Goal: Communication & Community: Answer question/provide support

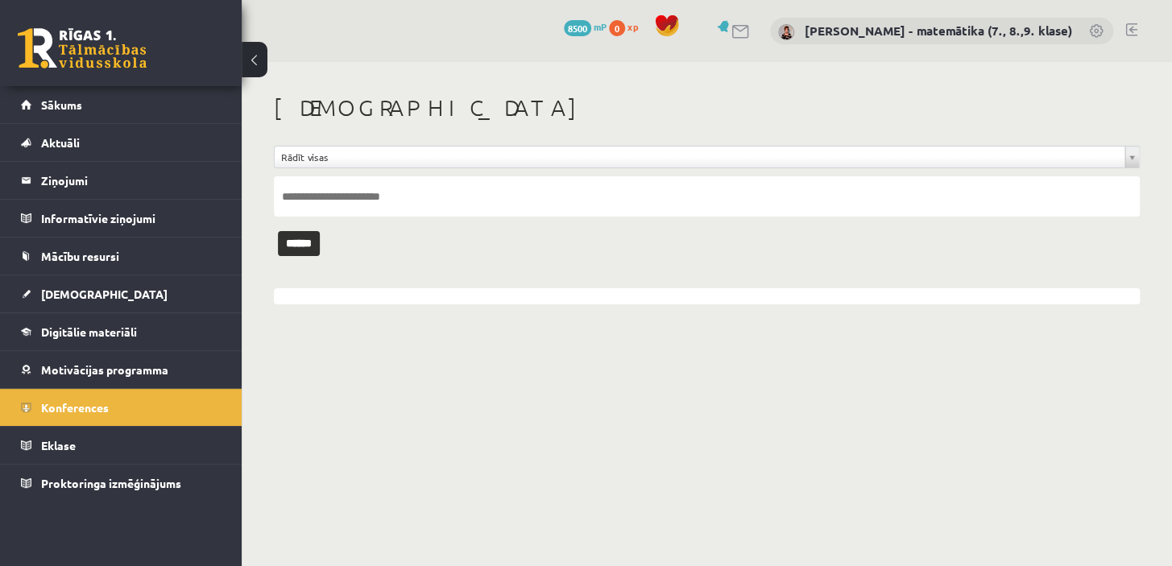
click at [102, 182] on legend "Ziņojumi 1" at bounding box center [131, 180] width 180 height 37
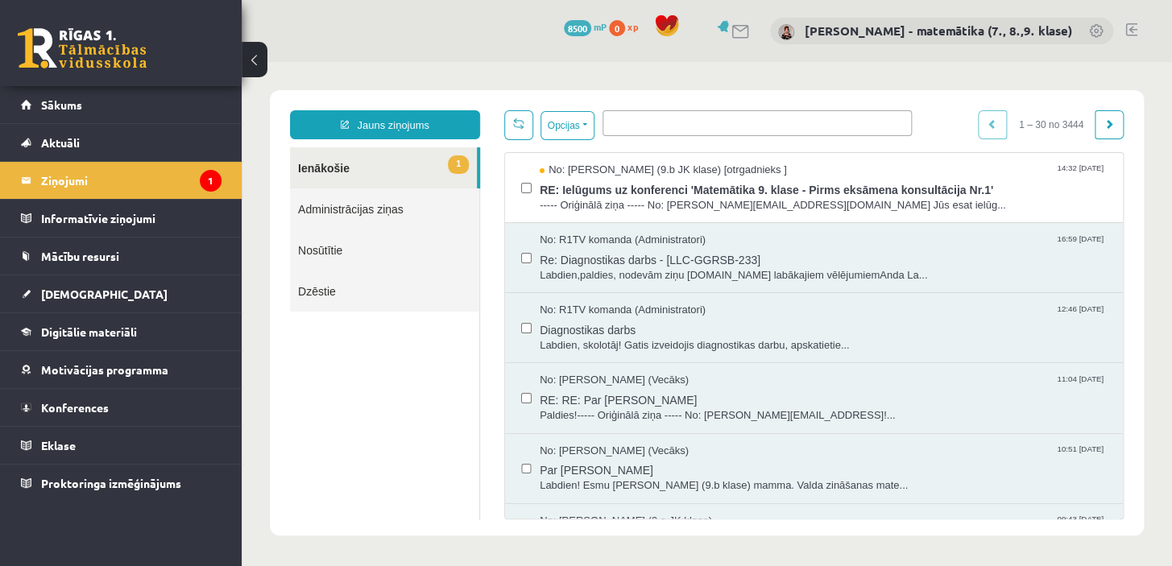
click at [631, 193] on span "RE: Ielūgums uz konferenci 'Matemātika 9. klase - Pirms eksāmena konsultācija N…" at bounding box center [823, 188] width 567 height 20
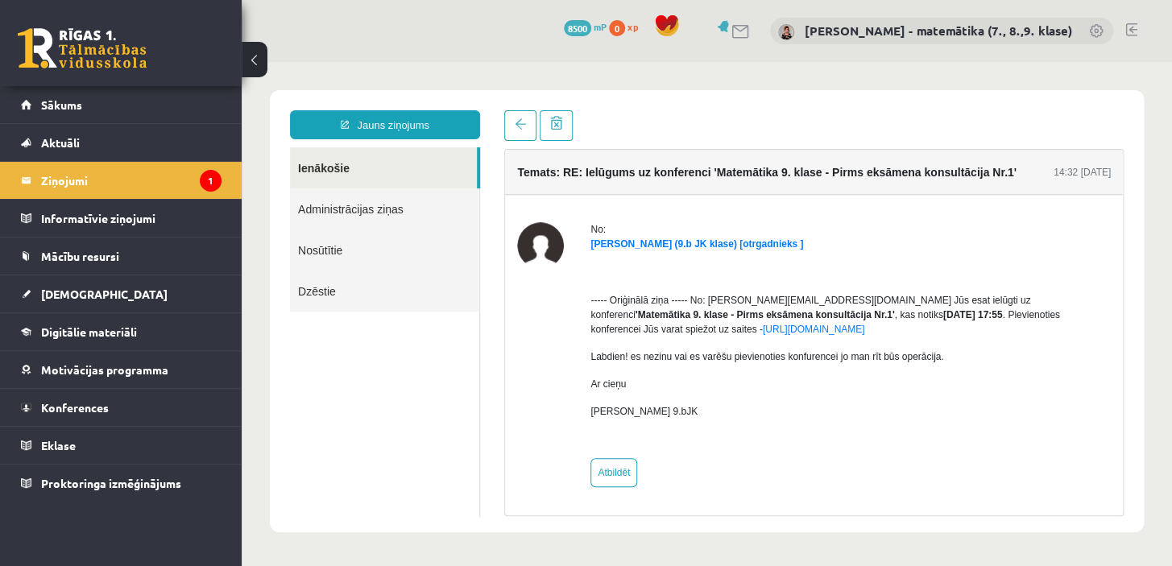
click at [408, 423] on ul "Ienākošie Administrācijas ziņas Nosūtītie Dzēstie" at bounding box center [385, 332] width 190 height 370
click at [76, 187] on legend "Ziņojumi 1" at bounding box center [131, 180] width 180 height 37
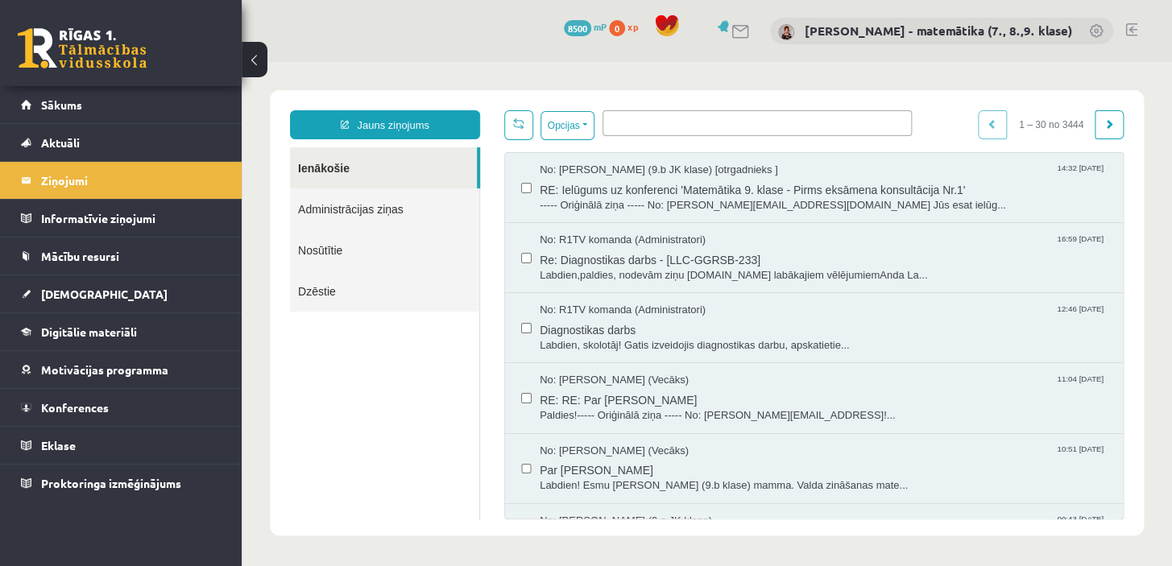
click at [598, 272] on span "Labdien,paldies, nodevām ziņu [DOMAIN_NAME] labākajiem vēlējumiemAnda La..." at bounding box center [823, 275] width 567 height 15
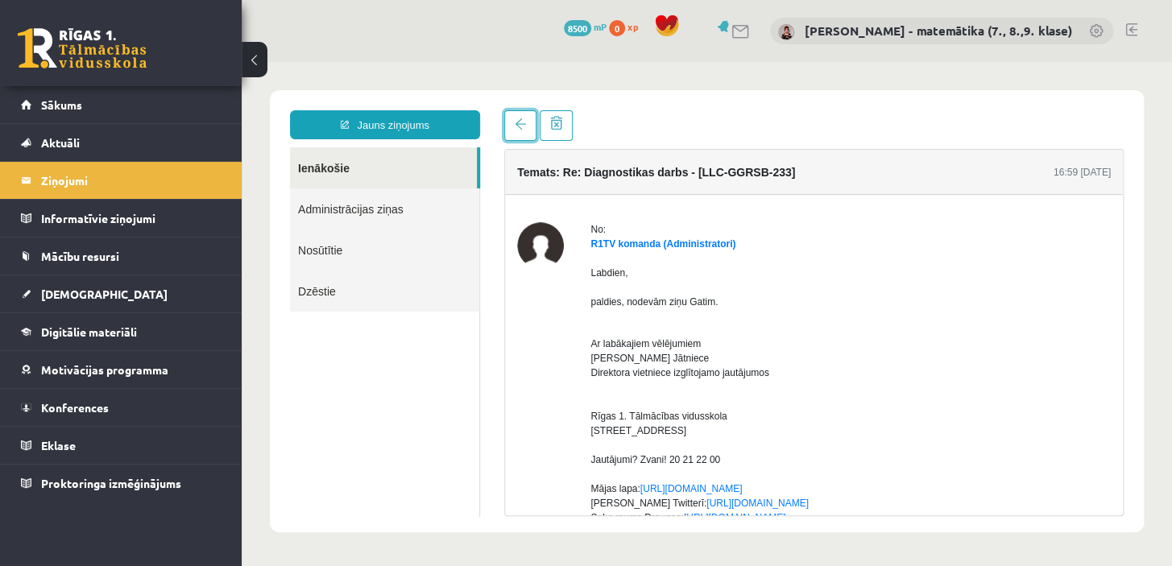
click at [523, 129] on span at bounding box center [520, 123] width 11 height 11
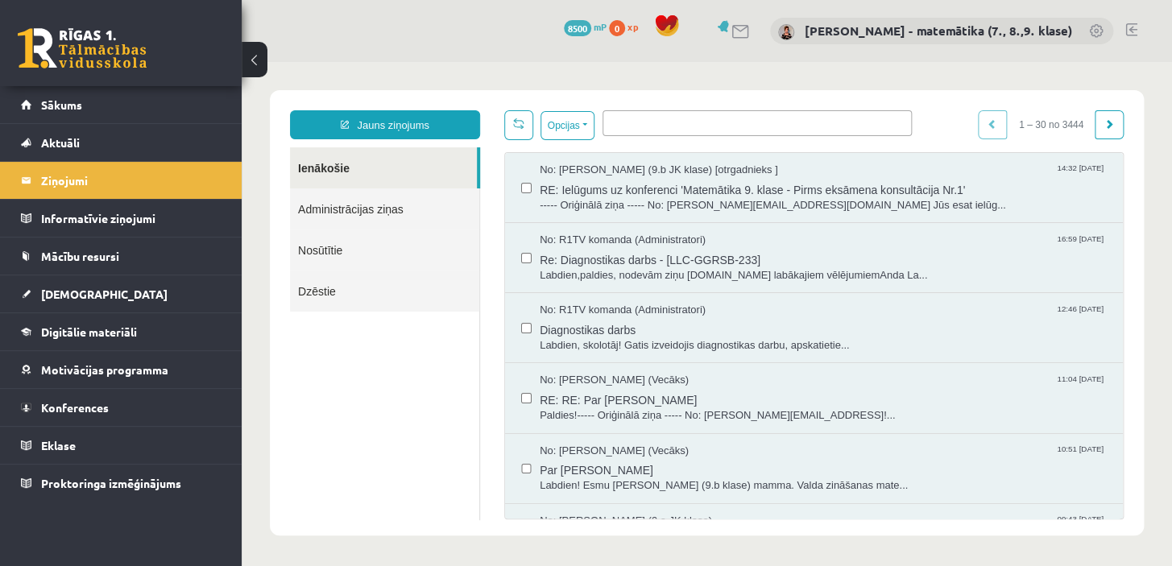
click at [643, 257] on span "Re: Diagnostikas darbs - [LLC-GGRSB-233]" at bounding box center [823, 258] width 567 height 20
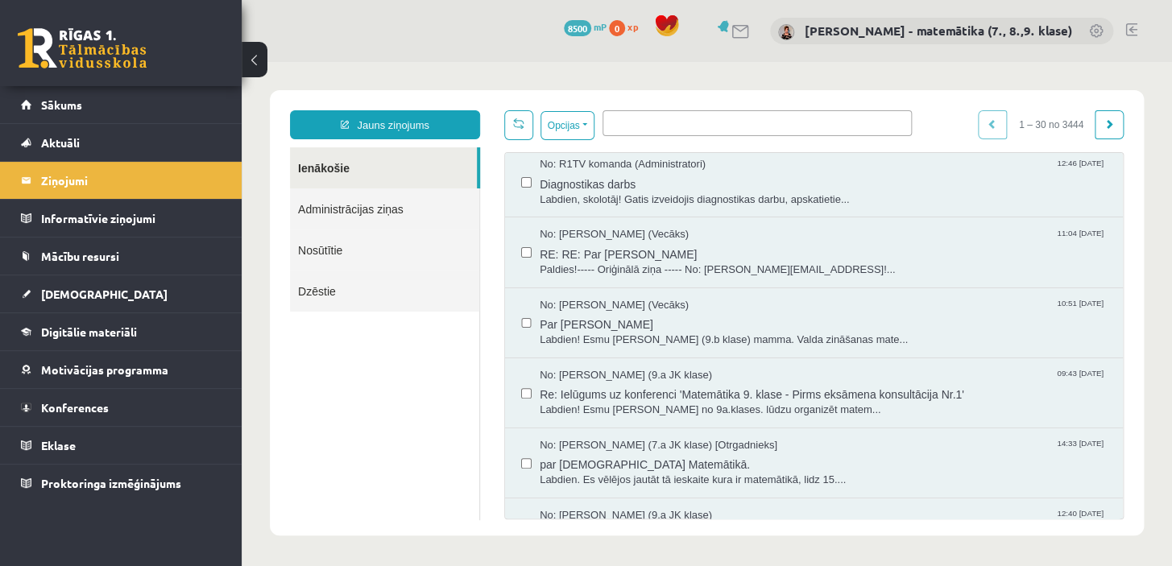
click at [647, 395] on span "Re: Ielūgums uz konferenci 'Matemātika 9. klase - Pirms eksāmena konsultācija N…" at bounding box center [823, 393] width 567 height 20
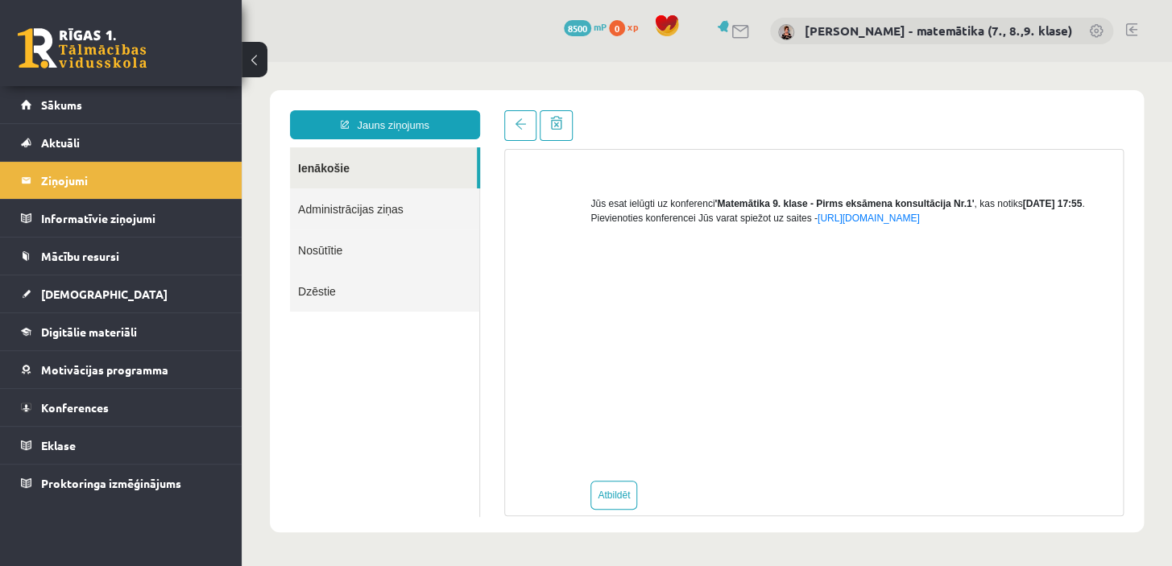
scroll to position [539, 0]
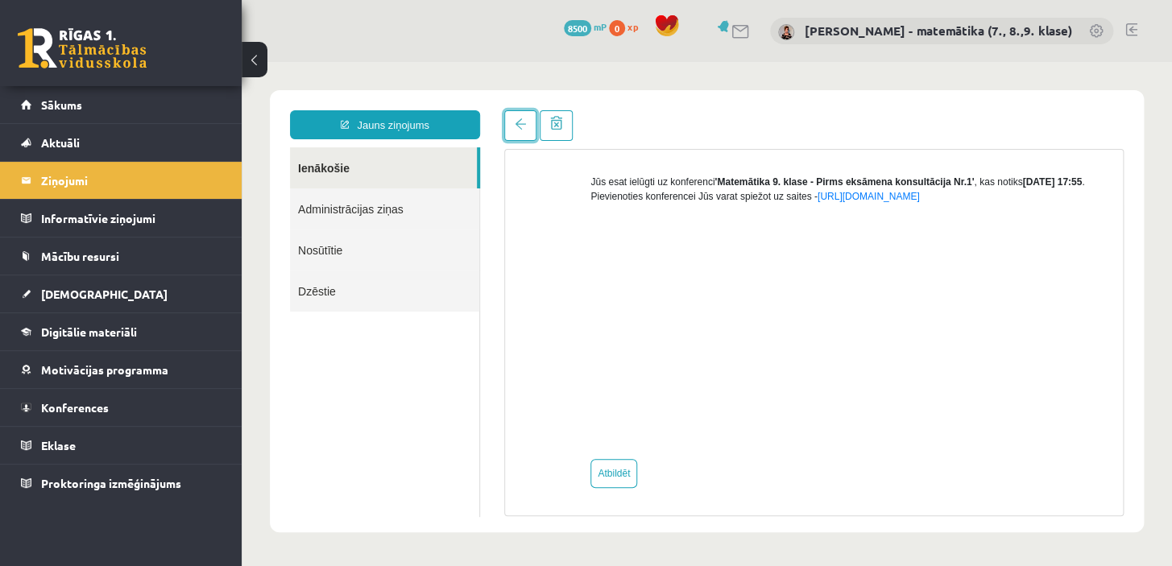
click at [521, 126] on span at bounding box center [520, 123] width 11 height 11
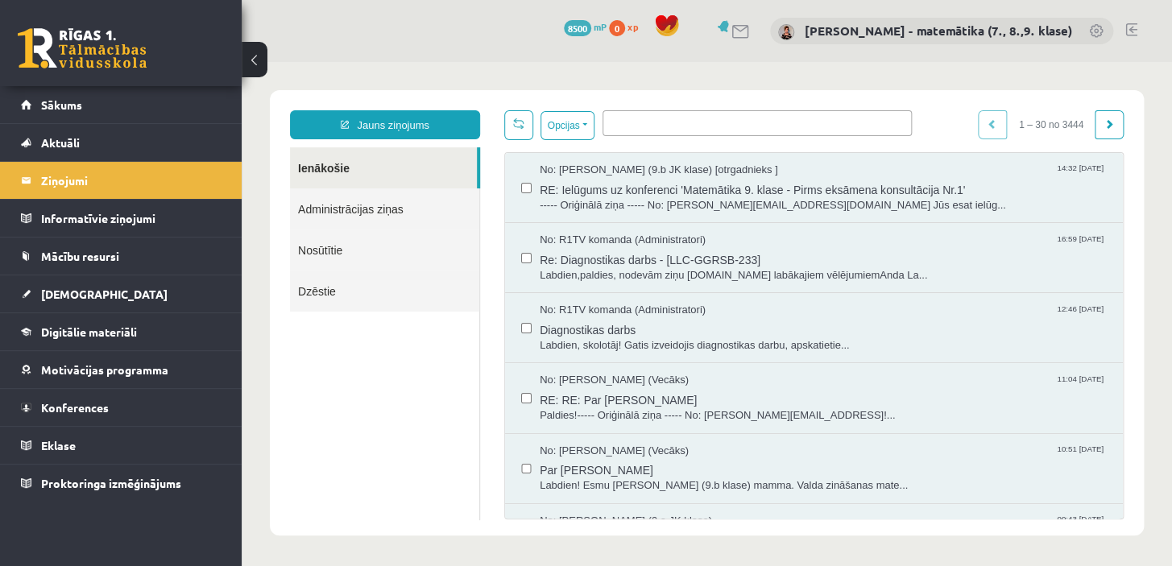
scroll to position [0, 0]
click at [581, 121] on button "Opcijas" at bounding box center [567, 125] width 54 height 29
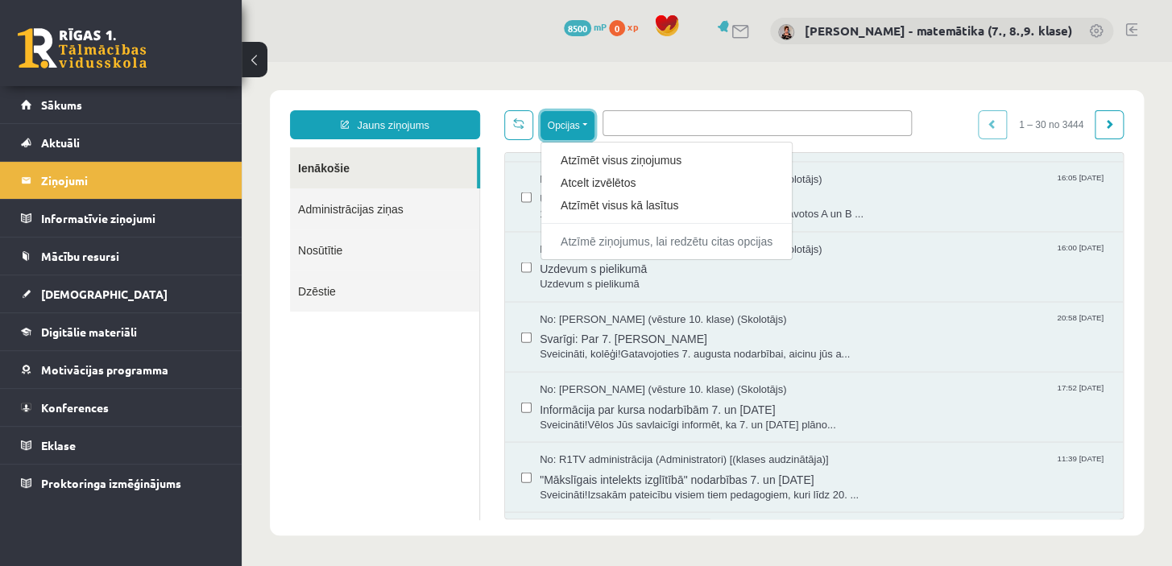
scroll to position [1736, 0]
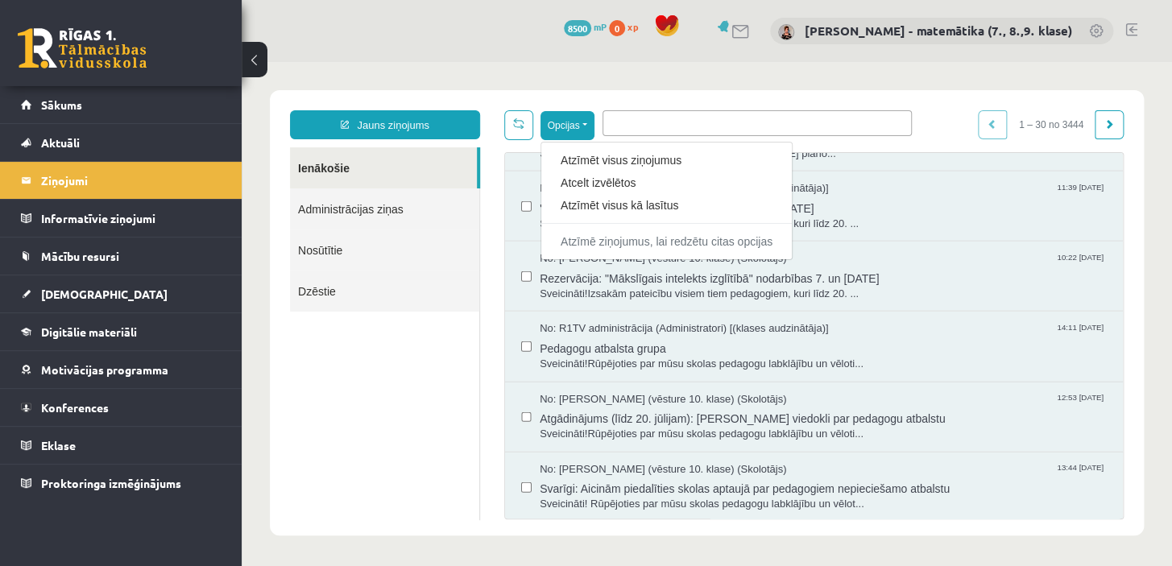
click at [934, 122] on div "Opcijas Atzīmēt visus ziņojumus Atcelt izvēlētos Atzīmēt visus kā lasītus Atzīm…" at bounding box center [813, 125] width 619 height 30
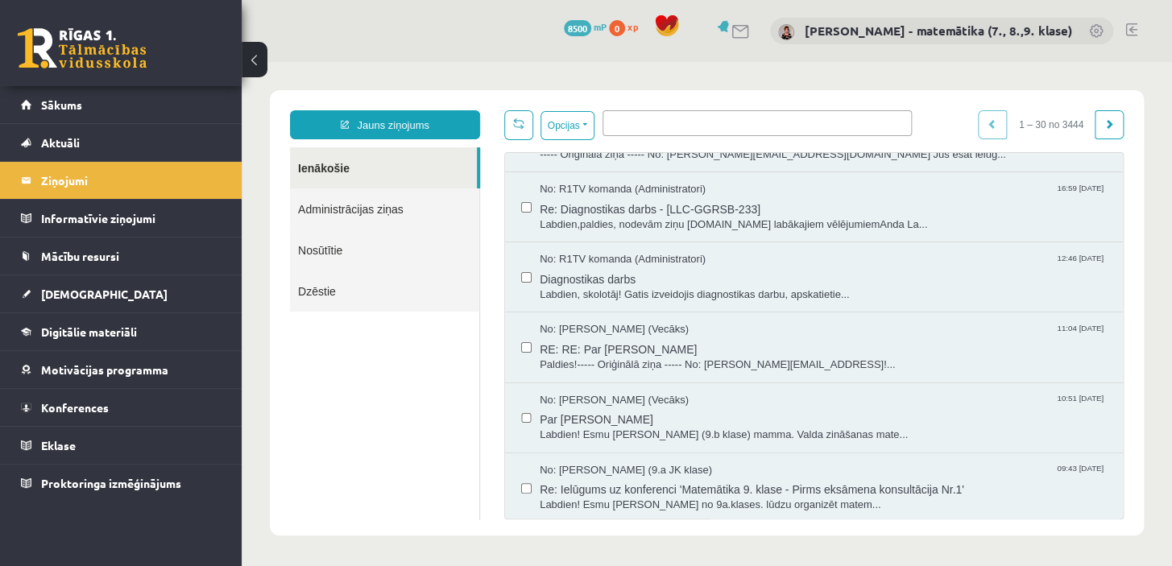
scroll to position [0, 0]
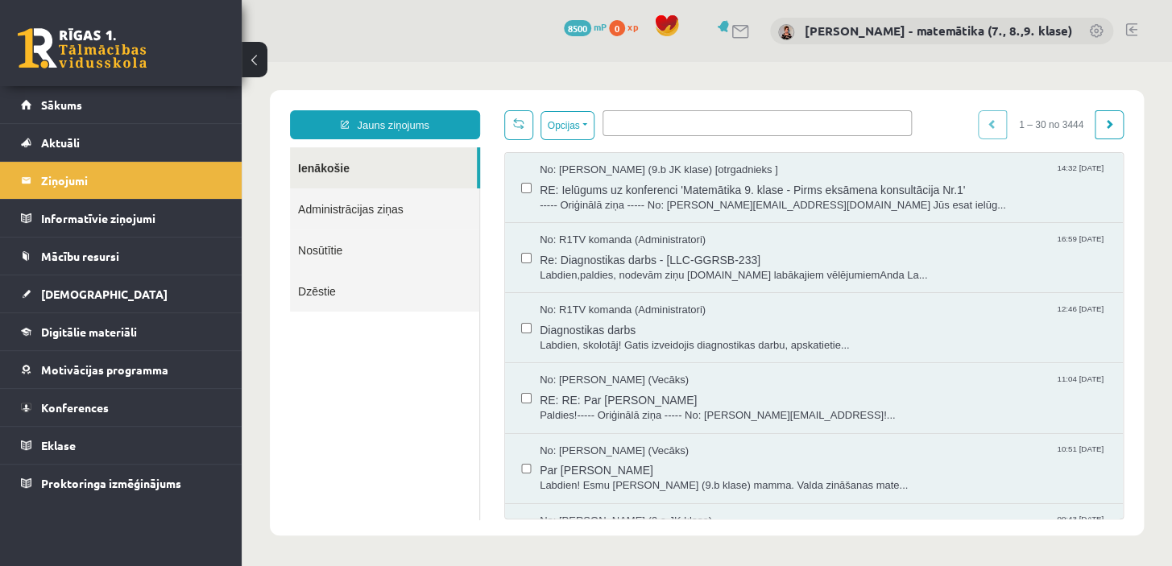
click at [1134, 28] on link at bounding box center [1131, 29] width 12 height 13
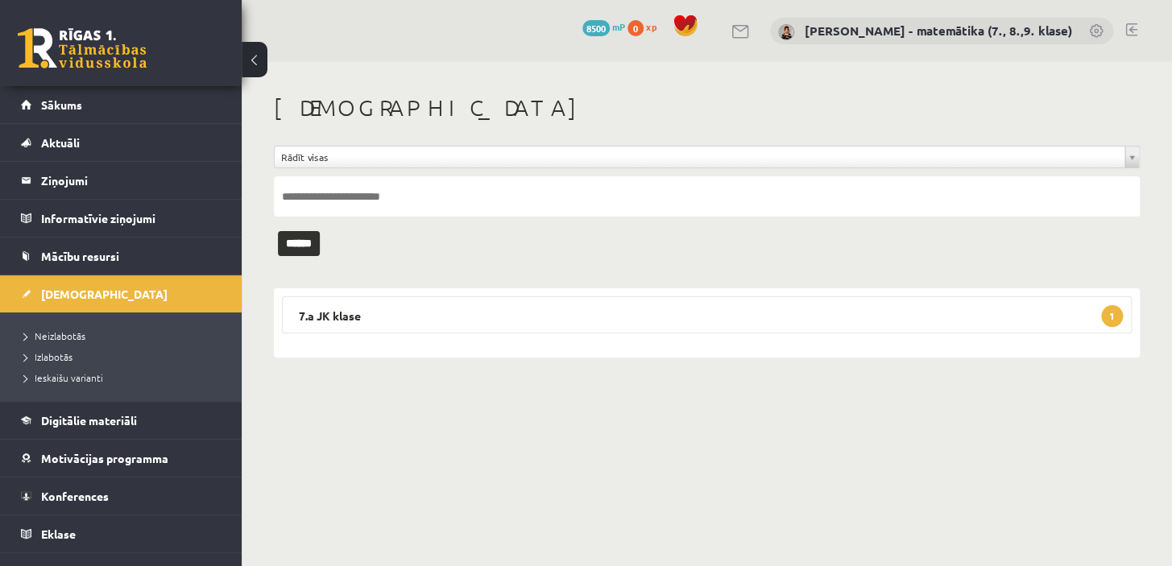
click at [1093, 34] on link at bounding box center [1097, 32] width 16 height 16
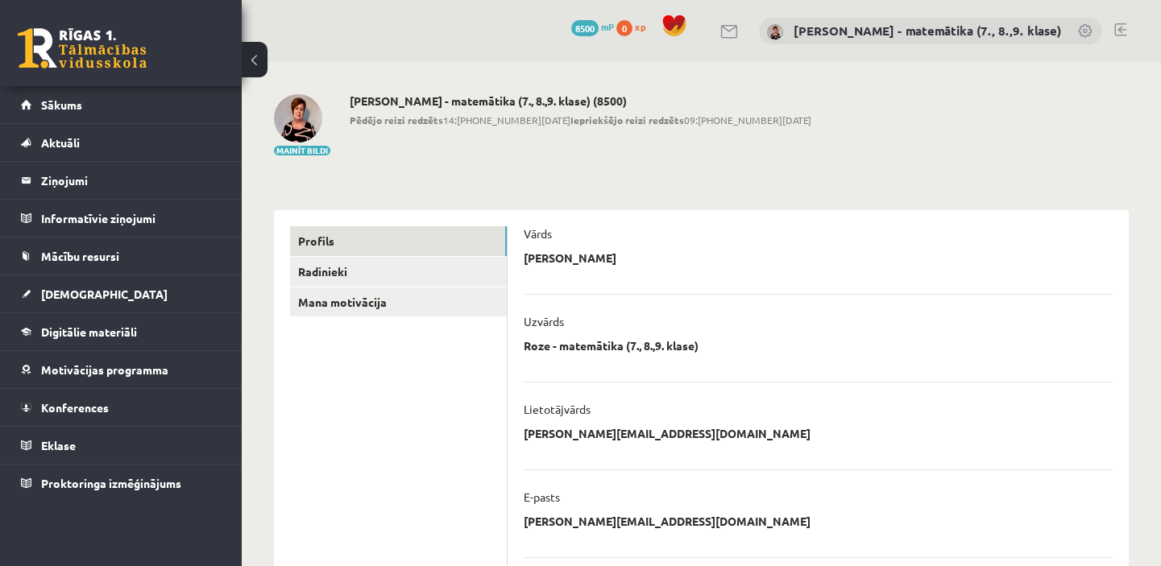
click at [1093, 34] on link at bounding box center [1086, 32] width 16 height 16
click at [1004, 135] on div "Mainīt bildi Irēna Roze - matemātika (7., 8.,9. klase) (8500) Pēdējo reizi redz…" at bounding box center [701, 125] width 855 height 63
drag, startPoint x: 1064, startPoint y: 135, endPoint x: 1071, endPoint y: 91, distance: 44.1
click at [1070, 104] on div "Mainīt bildi Irēna Roze - matemātika (7., 8.,9. klase) (8500) Pēdējo reizi redz…" at bounding box center [701, 125] width 855 height 63
click at [1082, 33] on link at bounding box center [1086, 32] width 16 height 16
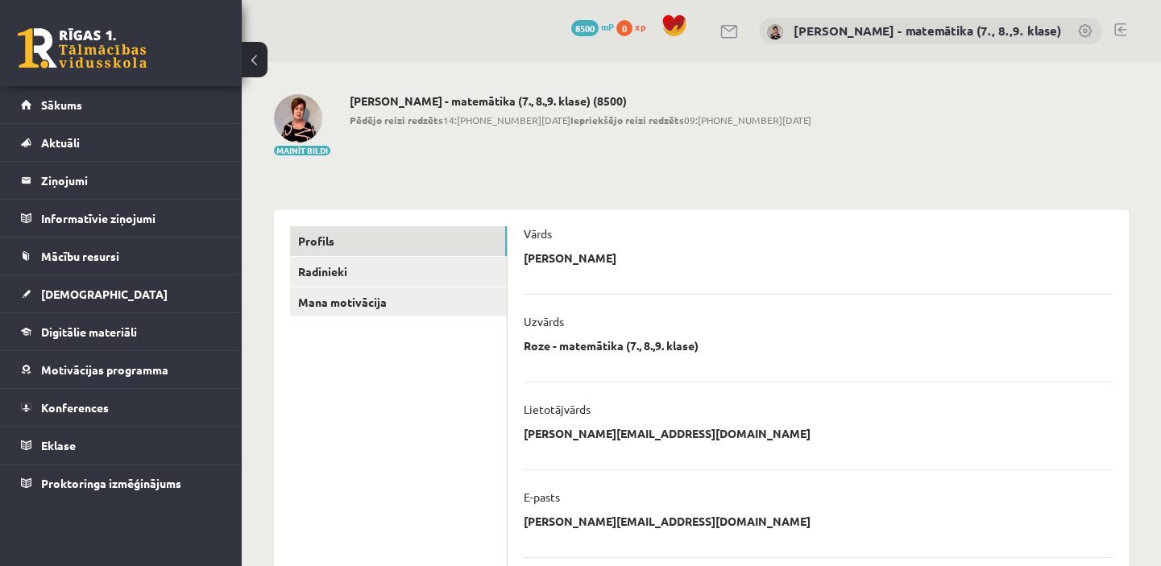
drag, startPoint x: 0, startPoint y: 0, endPoint x: 929, endPoint y: 105, distance: 934.6
click at [929, 105] on div "Mainīt bildi Irēna Roze - matemātika (7., 8.,9. klase) (8500) Pēdējo reizi redz…" at bounding box center [701, 125] width 855 height 63
click at [83, 185] on legend "Ziņojumi 0" at bounding box center [131, 180] width 180 height 37
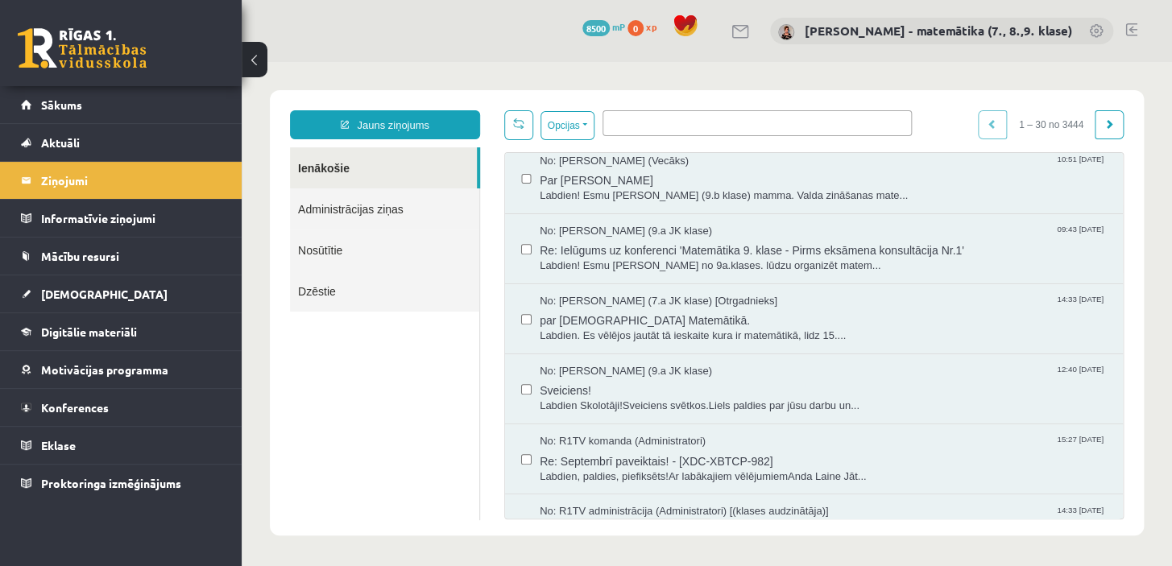
scroll to position [292, 0]
click at [656, 242] on span "Re: Ielūgums uz konferenci 'Matemātika 9. klase - Pirms eksāmena konsultācija N…" at bounding box center [823, 246] width 567 height 20
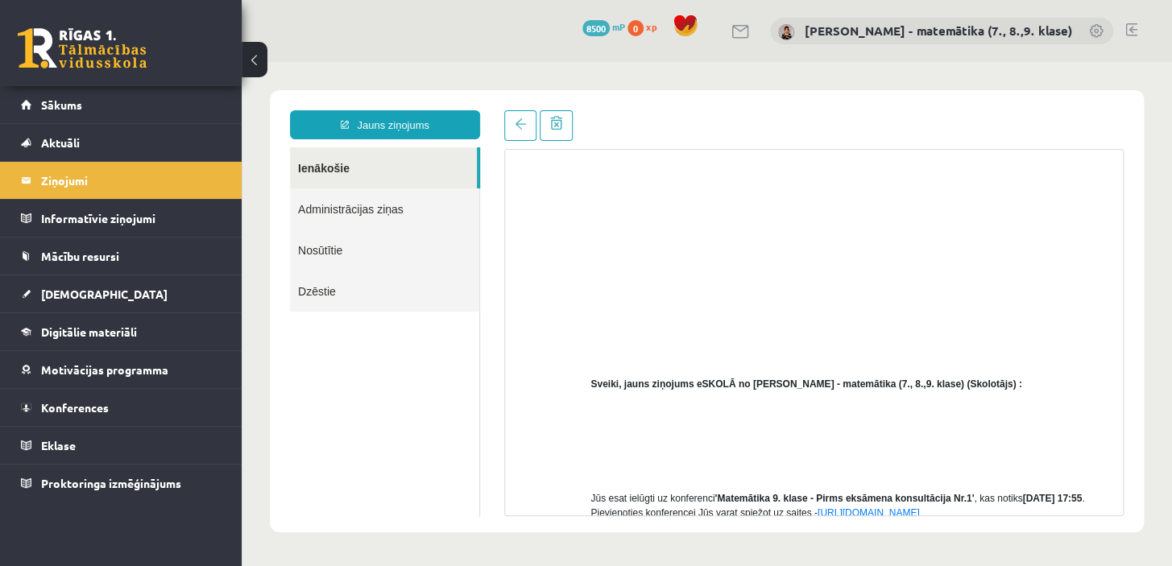
scroll to position [0, 0]
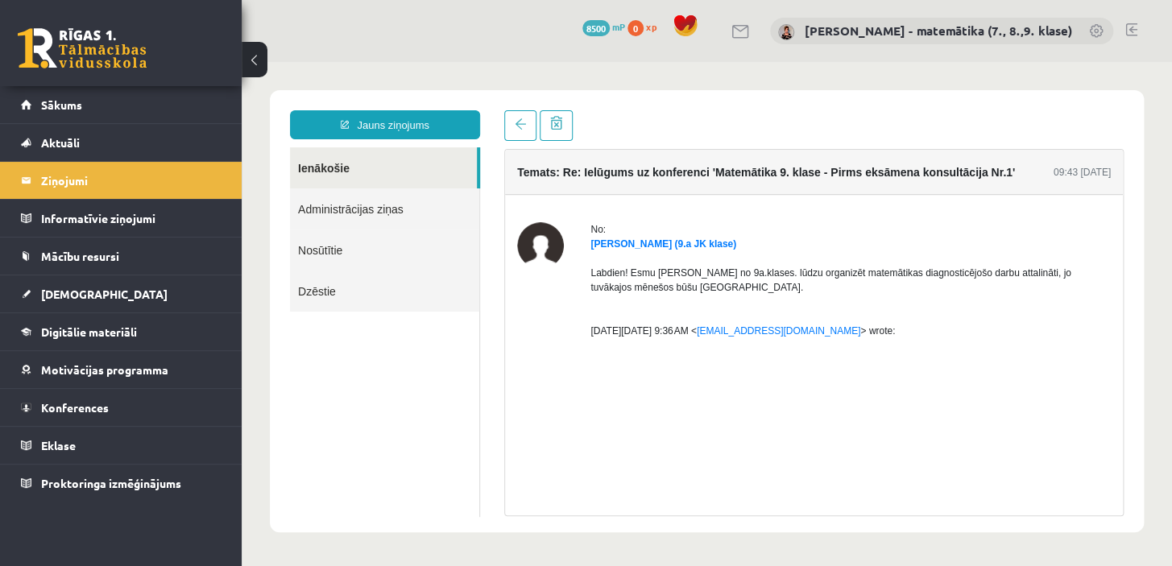
click at [749, 334] on link "[EMAIL_ADDRESS][DOMAIN_NAME]" at bounding box center [779, 330] width 164 height 11
click at [1095, 33] on link at bounding box center [1097, 32] width 16 height 16
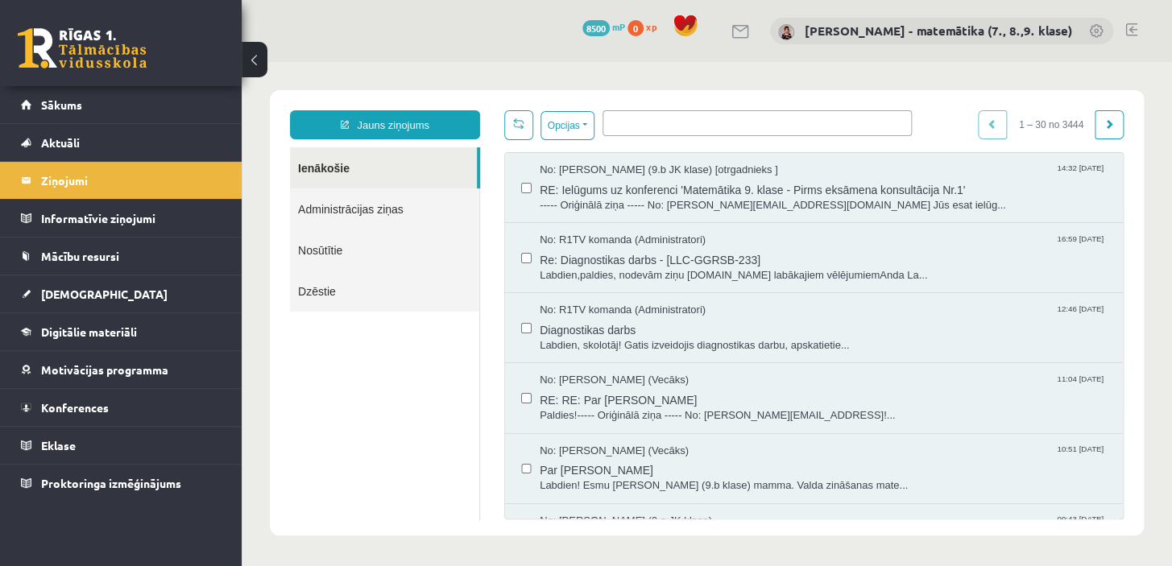
click at [1135, 31] on link at bounding box center [1131, 29] width 12 height 13
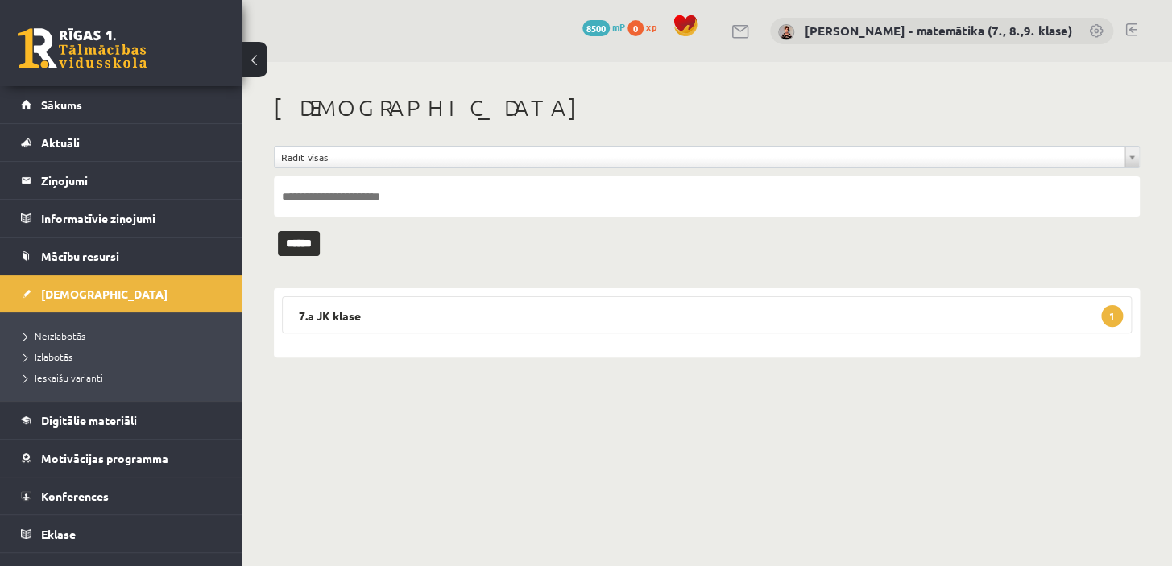
click at [77, 182] on legend "Ziņojumi 0" at bounding box center [131, 180] width 180 height 37
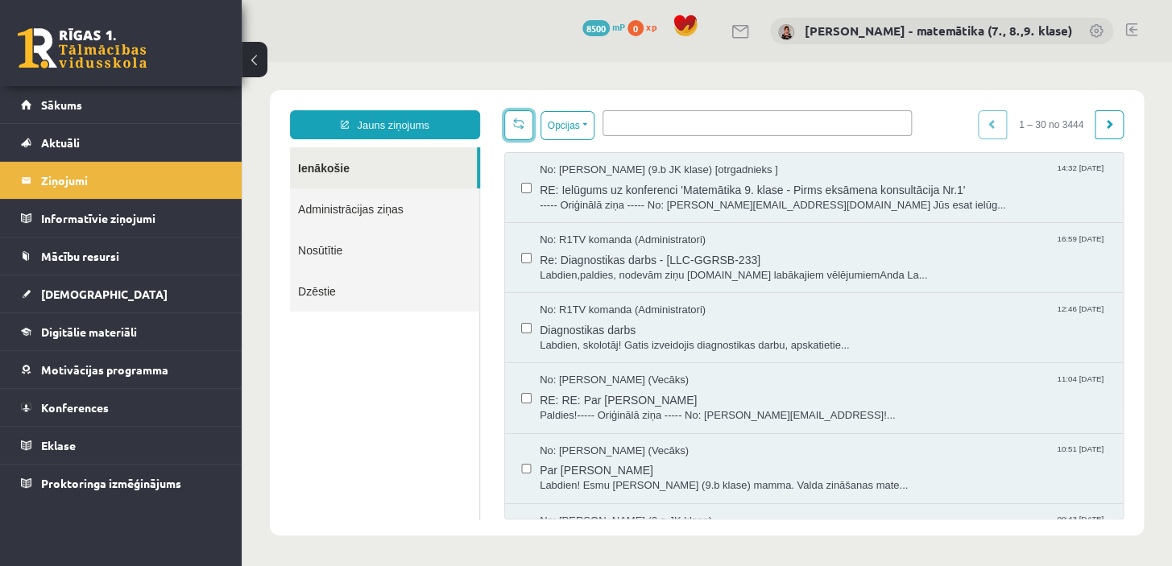
click at [515, 129] on link at bounding box center [518, 125] width 29 height 30
click at [583, 122] on button "Opcijas" at bounding box center [567, 125] width 54 height 29
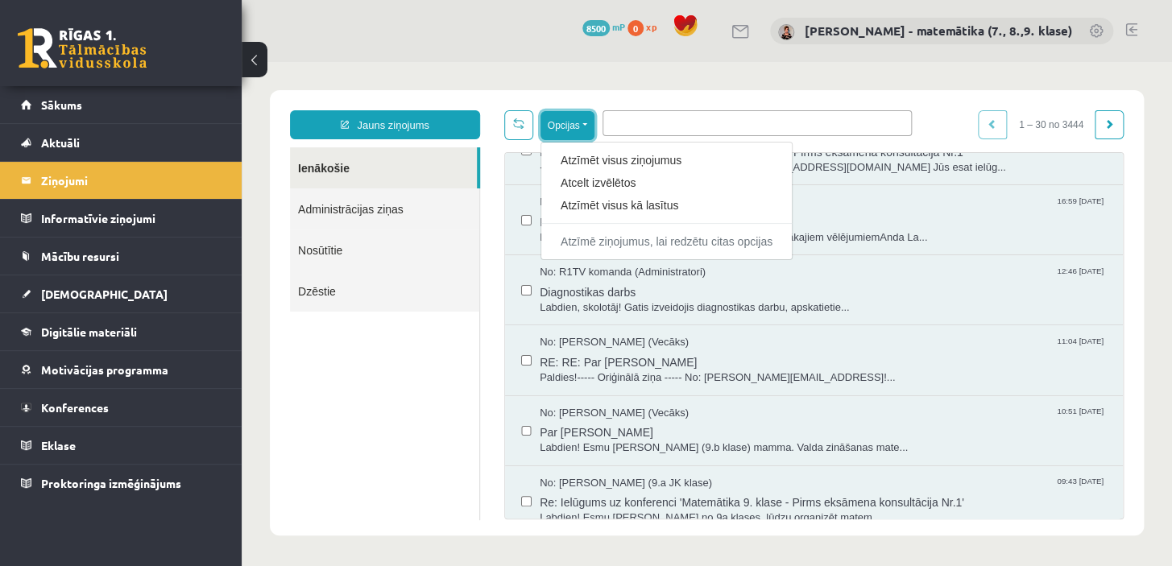
scroll to position [146, 0]
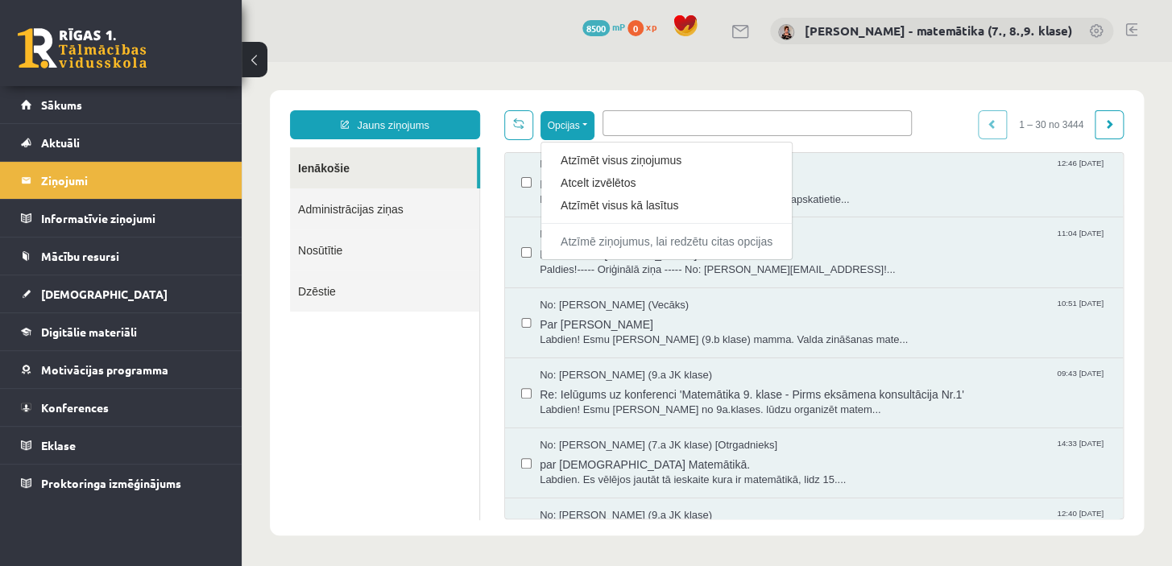
click at [603, 161] on link "Atzīmēt visus ziņojumus" at bounding box center [667, 160] width 212 height 16
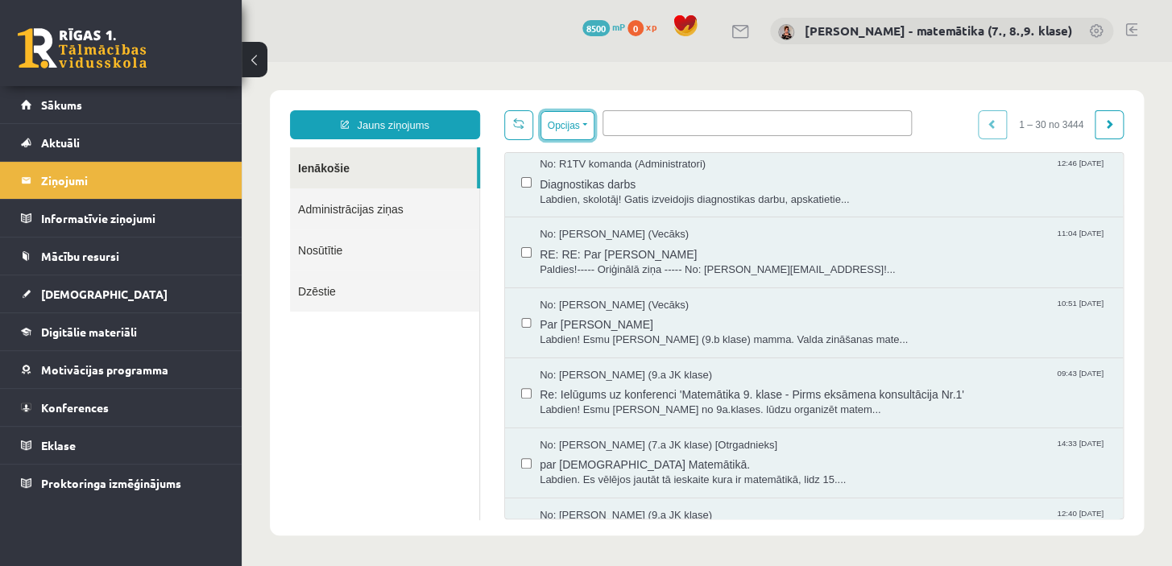
click at [588, 126] on button "Opcijas" at bounding box center [567, 125] width 54 height 29
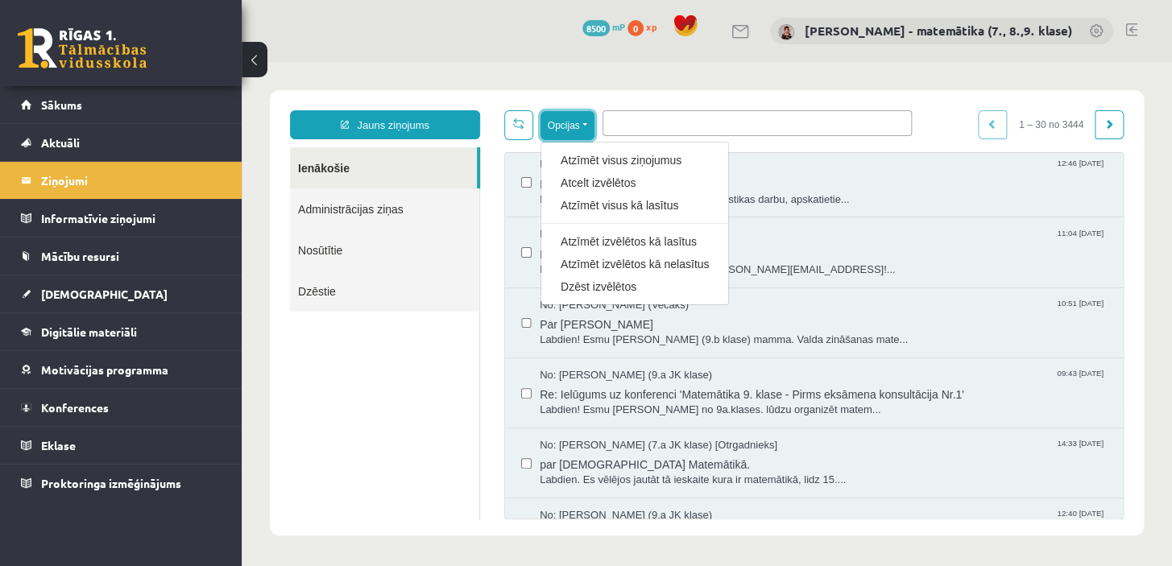
scroll to position [0, 0]
click at [692, 172] on div "Atcelt izvēlētos" at bounding box center [634, 183] width 187 height 23
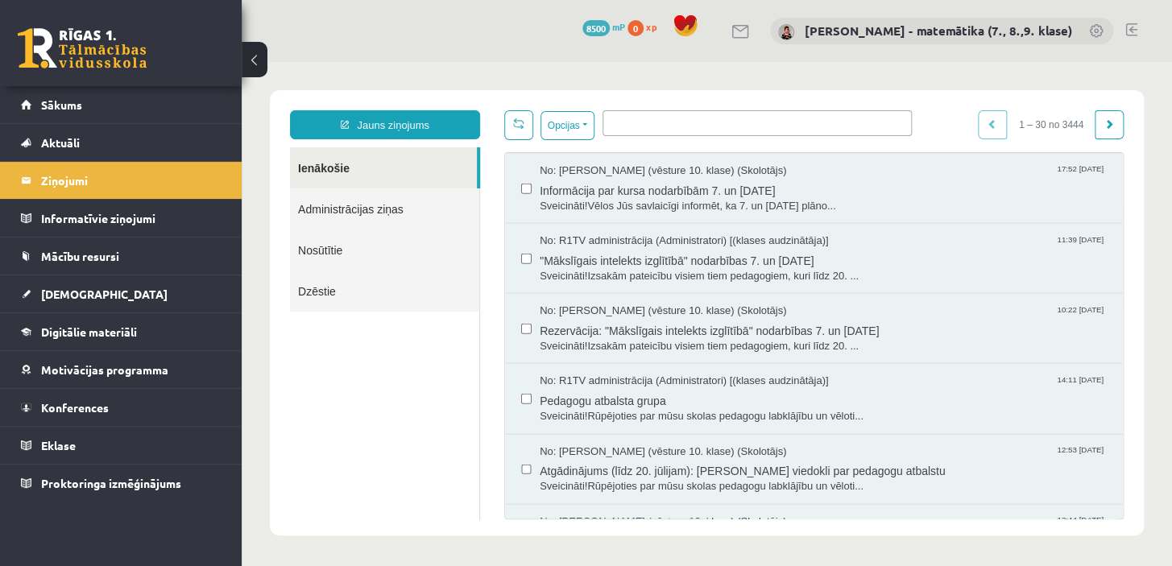
scroll to position [1171, 0]
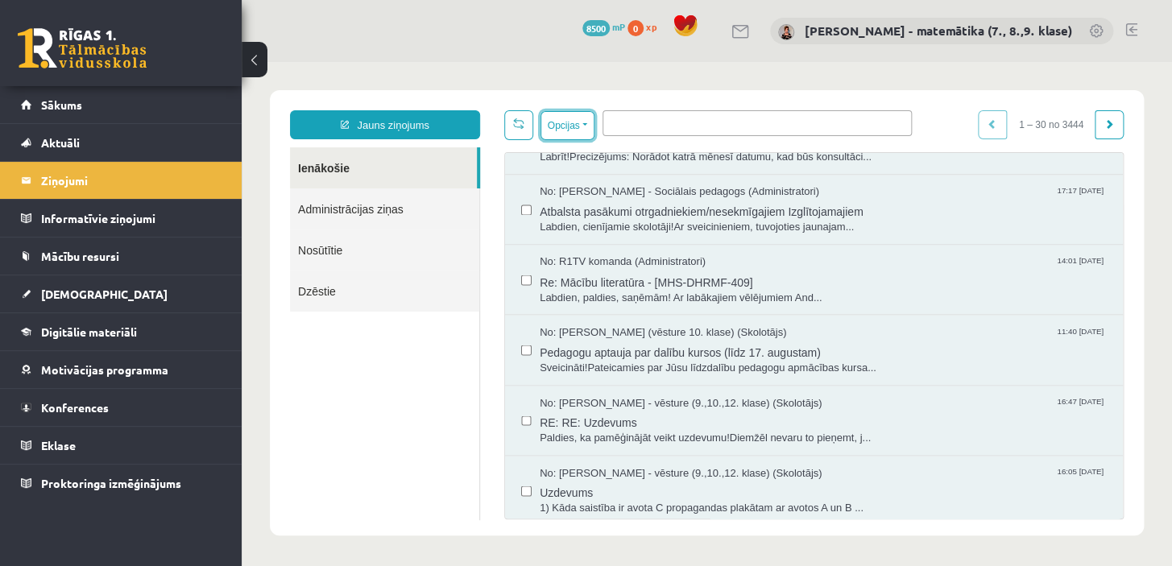
click at [583, 126] on button "Opcijas" at bounding box center [567, 125] width 54 height 29
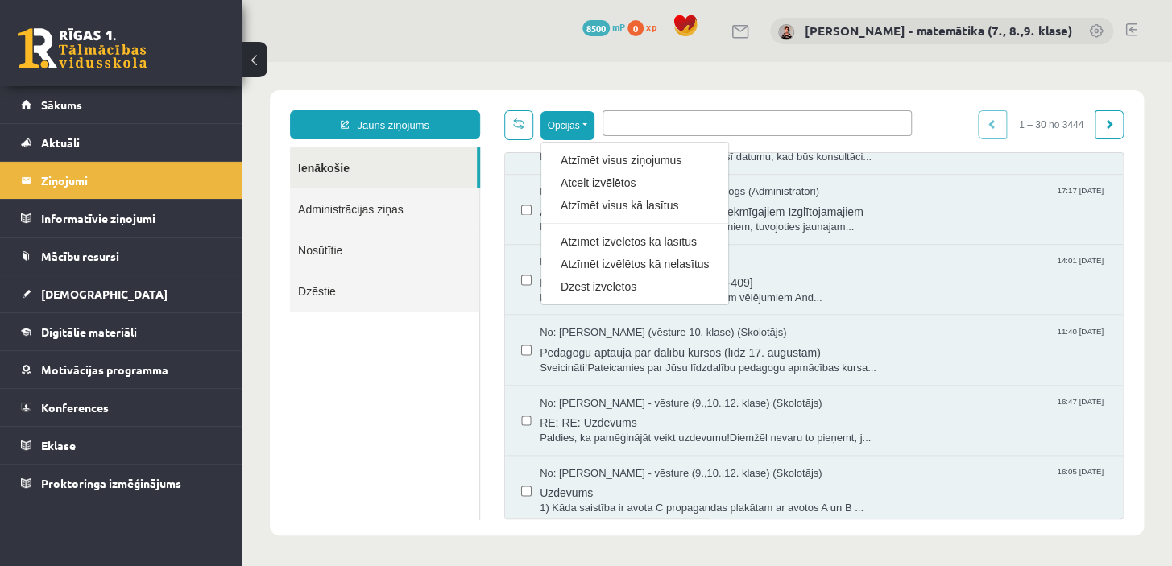
click at [597, 161] on link "Atzīmēt visus ziņojumus" at bounding box center [635, 160] width 148 height 16
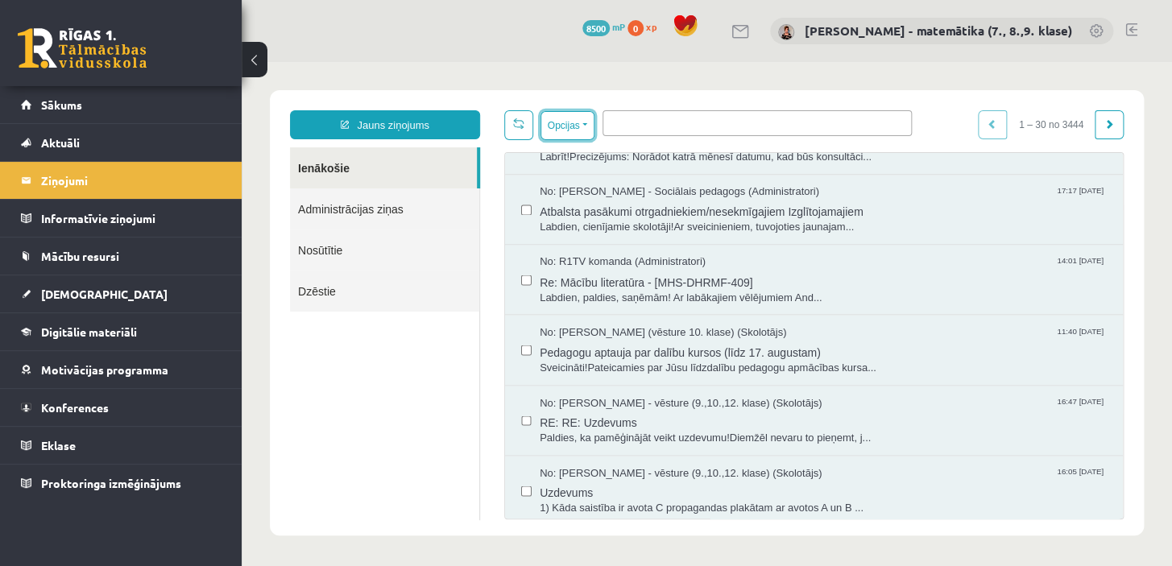
click at [582, 122] on button "Opcijas" at bounding box center [567, 125] width 54 height 29
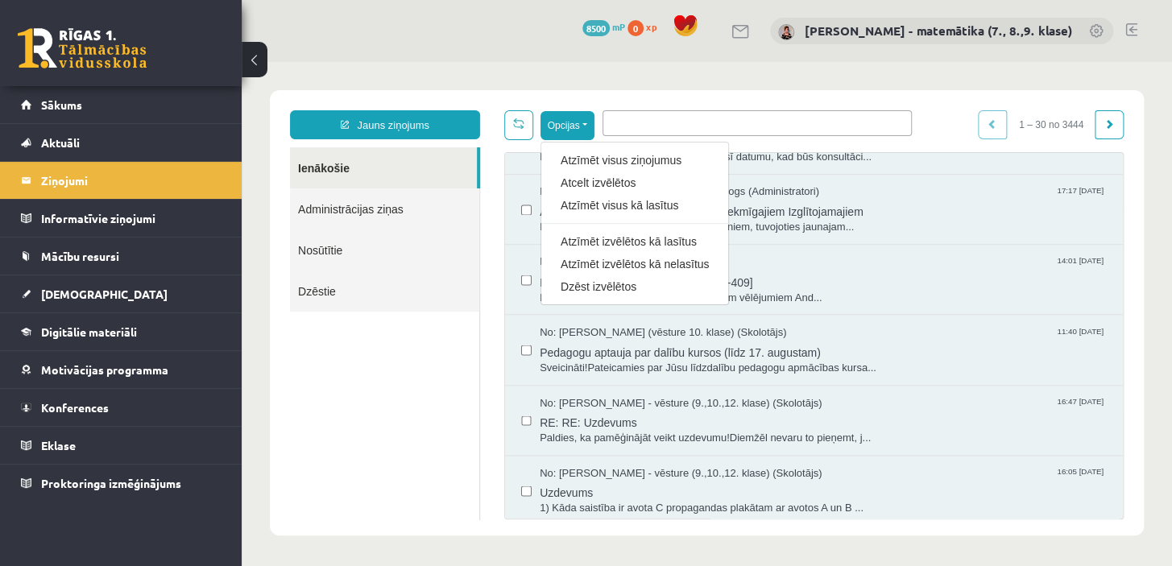
click at [582, 183] on link "Atcelt izvēlētos" at bounding box center [635, 183] width 148 height 16
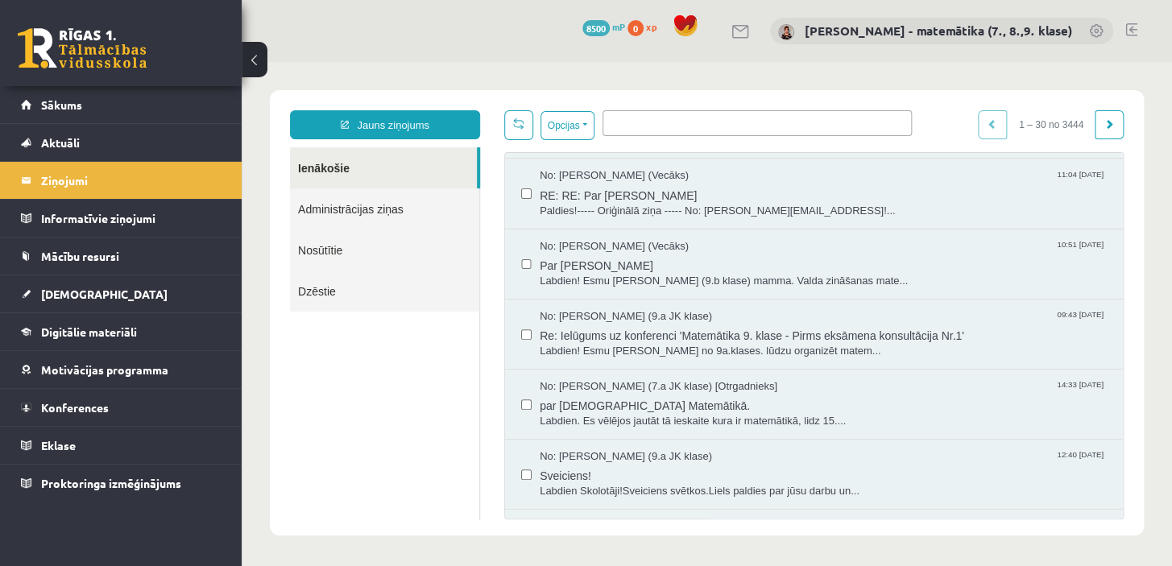
scroll to position [219, 0]
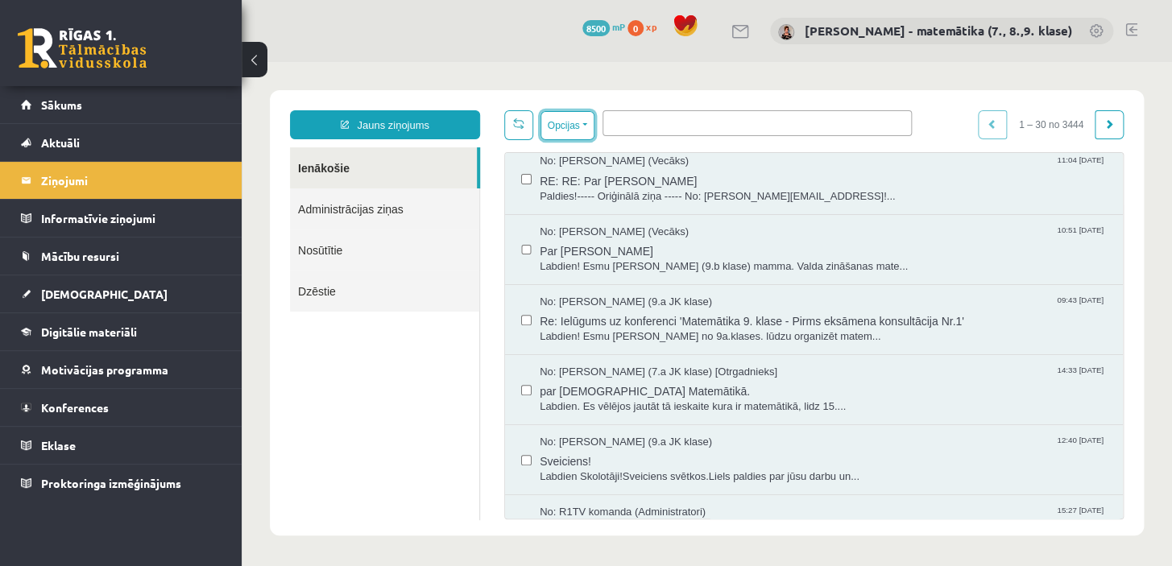
click at [586, 126] on button "Opcijas" at bounding box center [567, 125] width 54 height 29
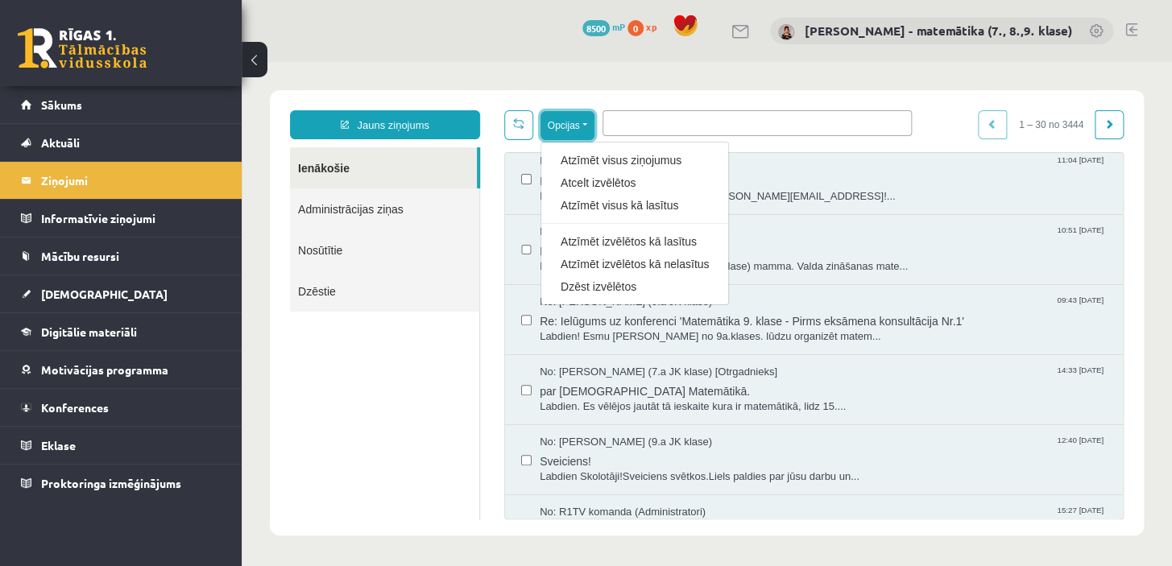
scroll to position [0, 0]
click at [912, 234] on div "No: [PERSON_NAME] (Vecāks) 10:51 [DATE]" at bounding box center [823, 232] width 567 height 15
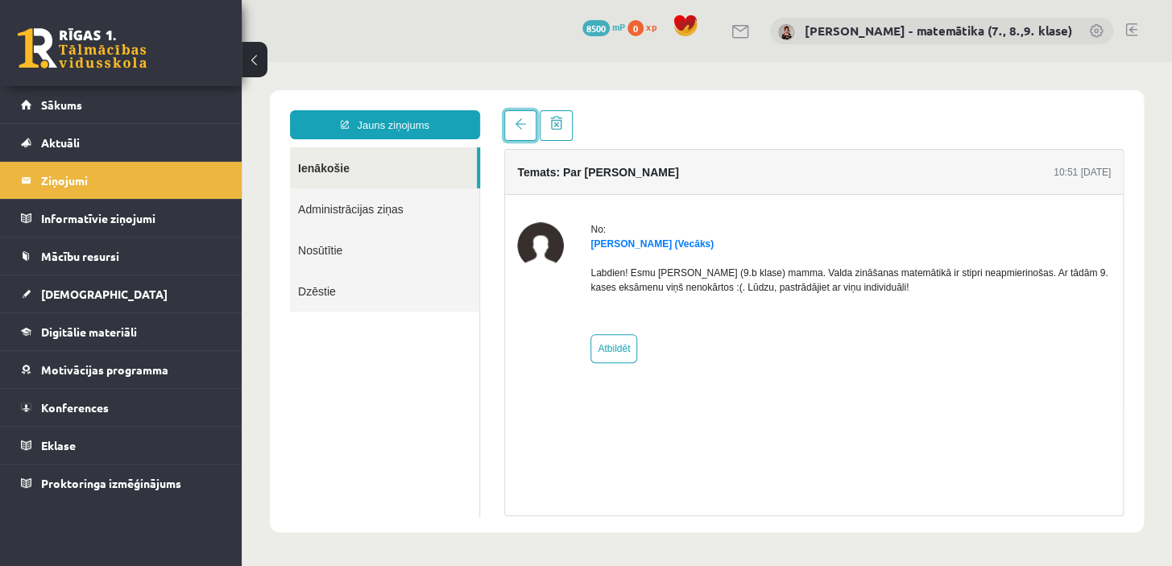
click at [523, 123] on span at bounding box center [520, 123] width 11 height 11
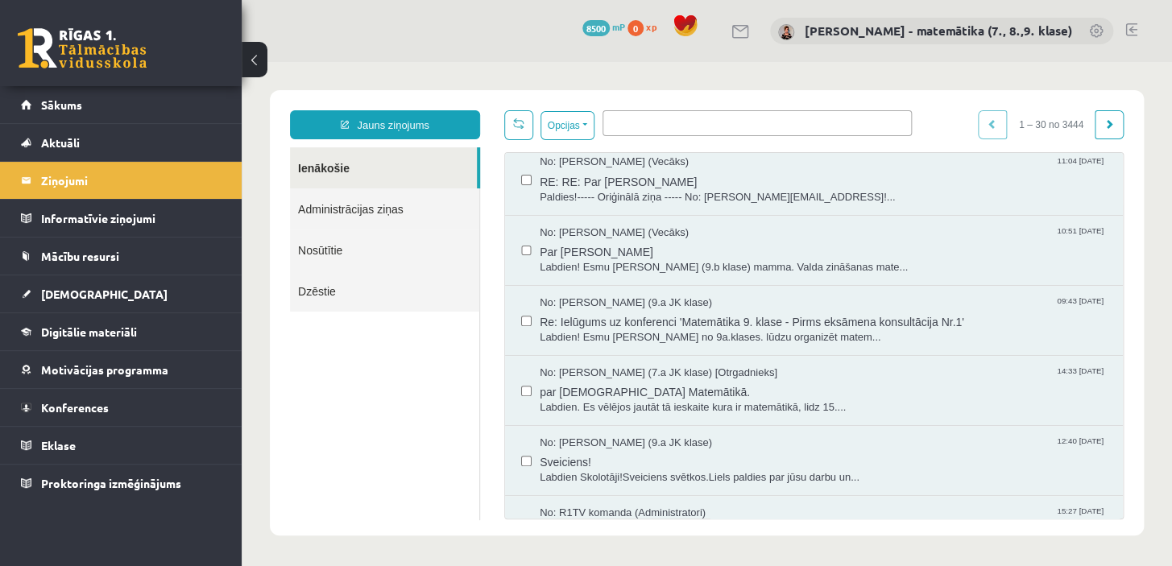
scroll to position [219, 0]
click at [636, 315] on span "Re: Ielūgums uz konferenci 'Matemātika 9. klase - Pirms eksāmena konsultācija N…" at bounding box center [823, 319] width 567 height 20
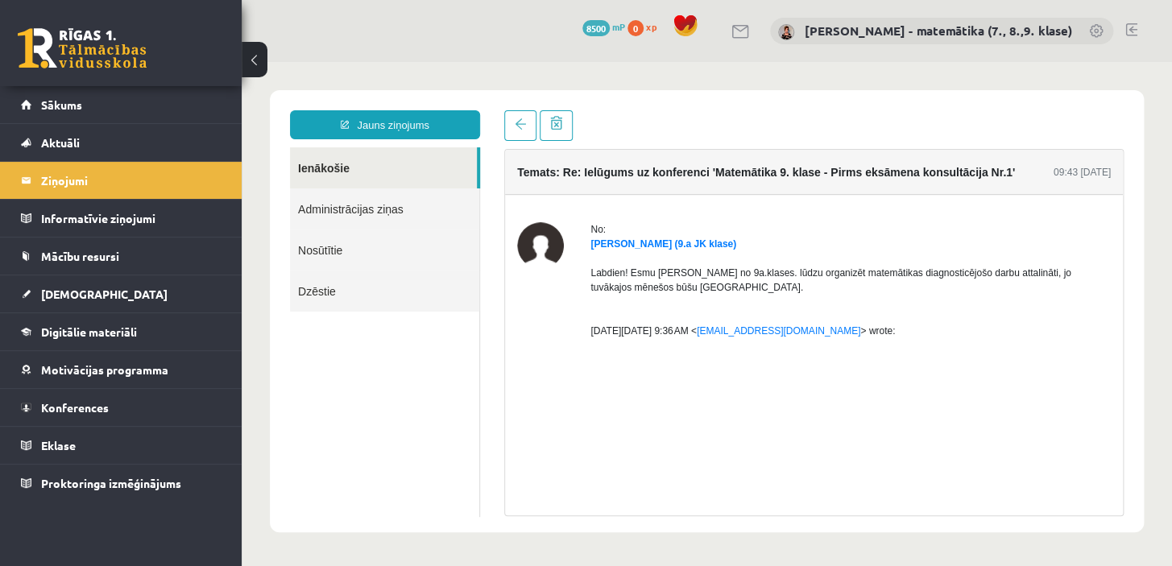
scroll to position [0, 0]
drag, startPoint x: 582, startPoint y: 277, endPoint x: 839, endPoint y: 296, distance: 256.9
copy div "Labdien! Esmu [PERSON_NAME] no 9a.klases. lūdzu organizēt matemātikas diagnosti…"
